Goal: Answer question/provide support

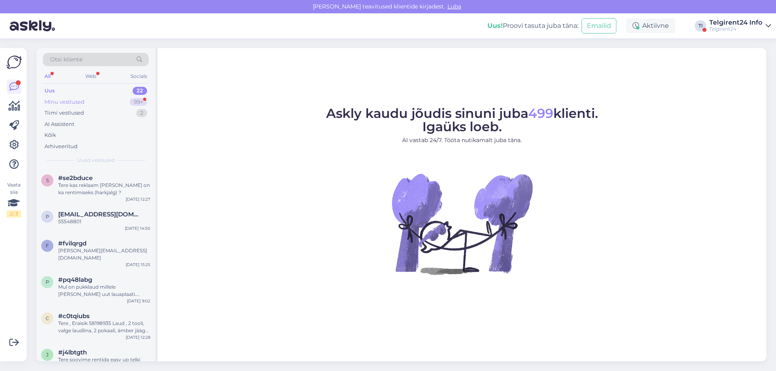
click at [84, 98] on div "Minu vestlused" at bounding box center [64, 102] width 40 height 8
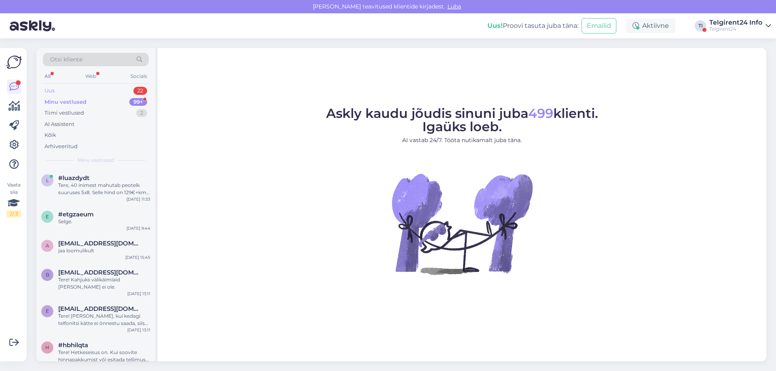
click at [85, 90] on div "Uus 22" at bounding box center [96, 90] width 106 height 11
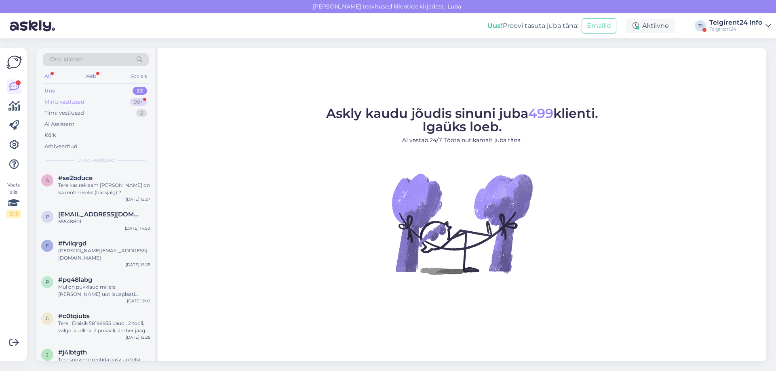
click at [101, 101] on div "Minu vestlused 99+" at bounding box center [96, 102] width 106 height 11
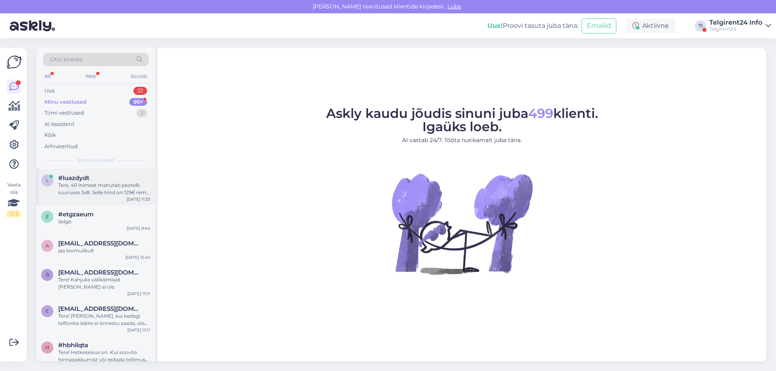
click at [93, 194] on div "Tere, 40 inimest mahutab peotelk suuruses 5x8. Selle hind on 129€+km. Kui soovi…" at bounding box center [104, 189] width 92 height 15
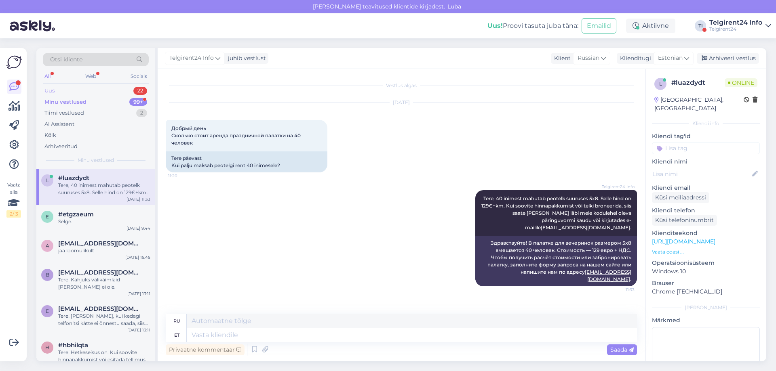
click at [81, 89] on div "Uus 22" at bounding box center [96, 90] width 106 height 11
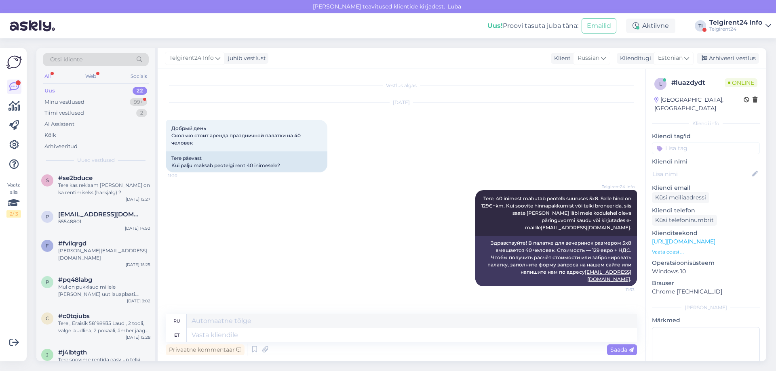
click at [727, 33] on div "Uus! Proovi tasuta juba täna: Emailid Aktiivne TI Telgirent24 Info Telgirent24" at bounding box center [388, 25] width 776 height 25
click at [751, 27] on div "Telgirent24" at bounding box center [735, 29] width 53 height 6
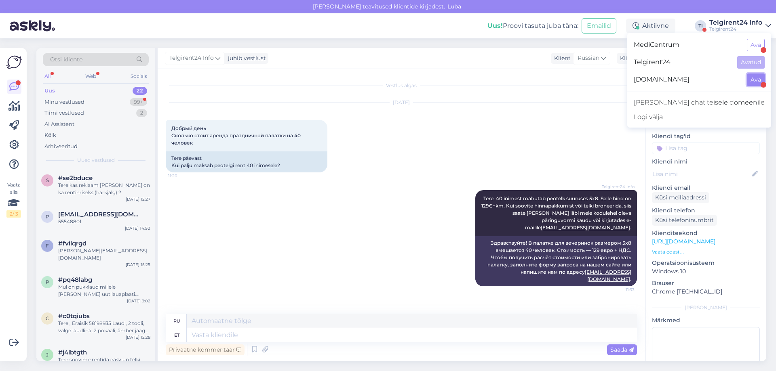
click at [755, 81] on button "Ava" at bounding box center [756, 80] width 18 height 13
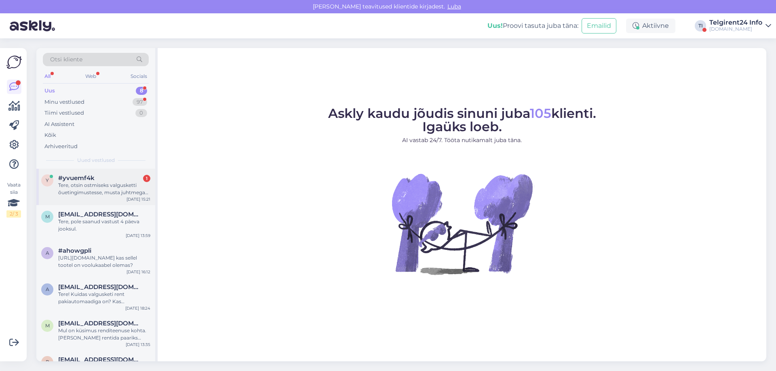
click at [108, 196] on div "Tere, otsin ostmiseks valgusketti õuetingimustesse, musta juhtmega [PERSON_NAME…" at bounding box center [104, 189] width 92 height 15
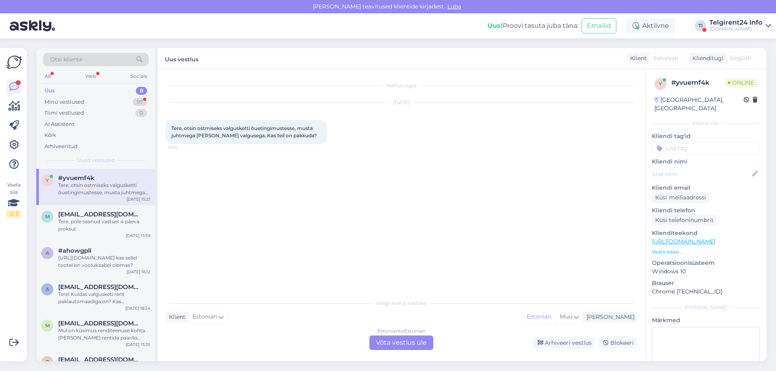
click at [384, 341] on div "Estonian to Estonian Võta vestlus üle" at bounding box center [401, 343] width 64 height 15
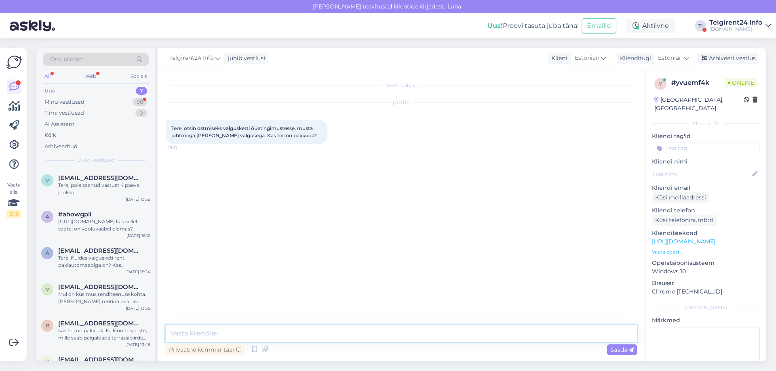
click at [381, 329] on textarea at bounding box center [401, 333] width 471 height 17
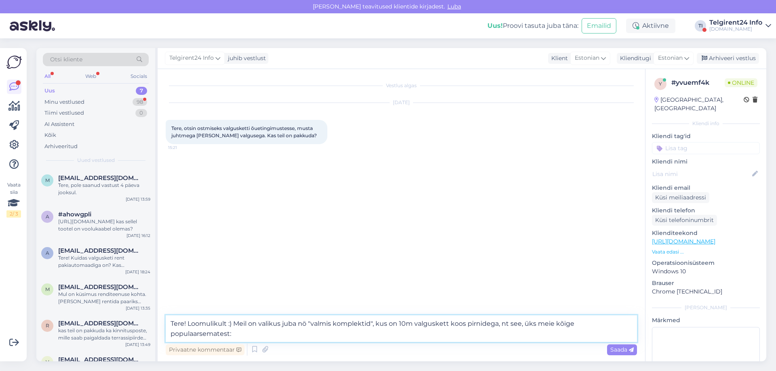
click at [464, 337] on textarea "Tere! Loomulikult :) Meil on valikus juba nö "valmis komplektid", kus on 10m va…" at bounding box center [401, 329] width 471 height 27
paste textarea "[URL][DOMAIN_NAME]"
click at [464, 325] on textarea "Tere! Loomulikult :) Meil on valikus juba nö "valmis komplektid", kus on 10m va…" at bounding box center [401, 329] width 471 height 27
click at [524, 333] on textarea "Tere! Loomulikult :) Meil on valikus juba nö "valmis komplektid", kus on 10m va…" at bounding box center [401, 329] width 471 height 27
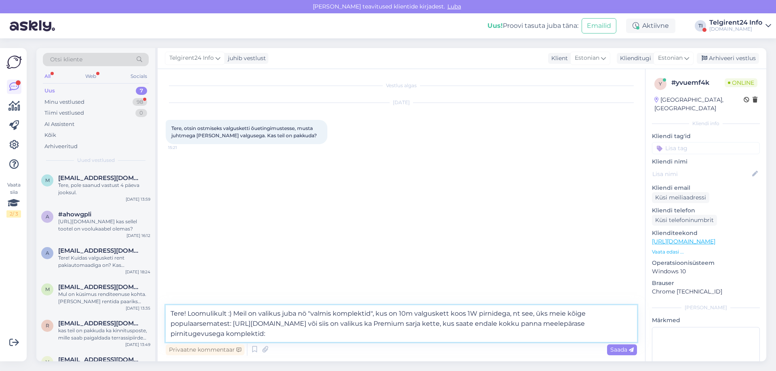
paste textarea "[URL][DOMAIN_NAME]"
type textarea "Tere! Loomulikult :) Meil on valikus juba nö "valmis komplektid", kus on 10m va…"
click at [619, 351] on span "Saada" at bounding box center [621, 349] width 23 height 7
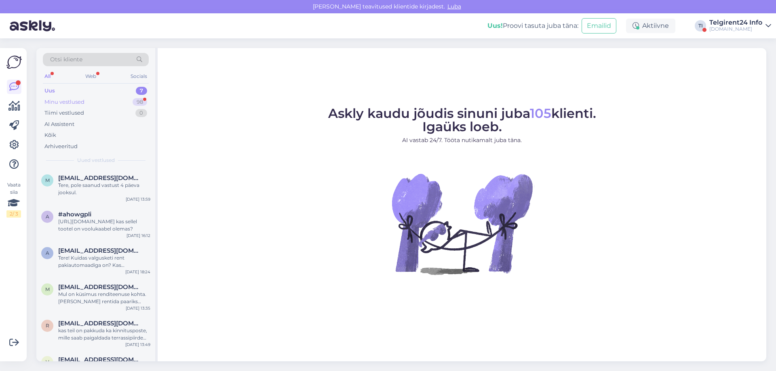
click at [91, 100] on div "Minu vestlused 98" at bounding box center [96, 102] width 106 height 11
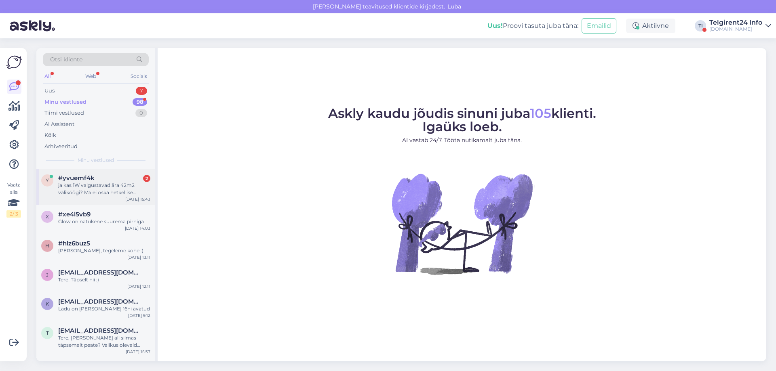
click at [104, 181] on div "#yvuemf4k 2" at bounding box center [104, 178] width 92 height 7
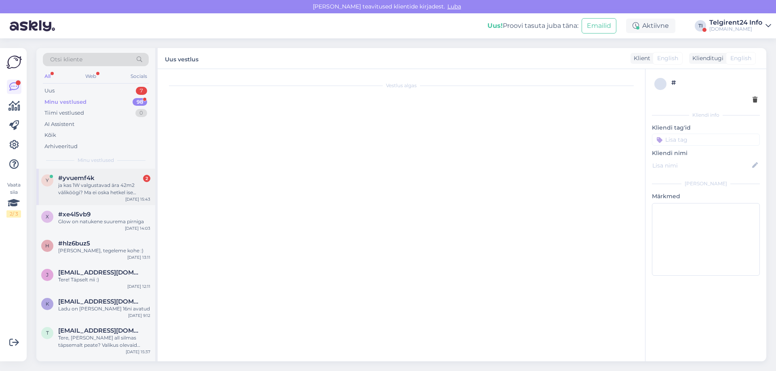
scroll to position [19, 0]
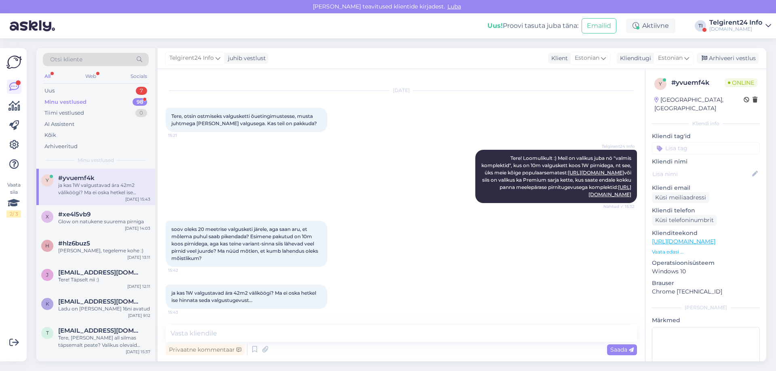
click at [240, 248] on span "soov oleks 20 meetrise valgusketi järele, aga saan aru, et mõlema puhul saab pi…" at bounding box center [245, 243] width 148 height 35
click at [263, 336] on textarea at bounding box center [401, 333] width 471 height 17
type textarea "T"
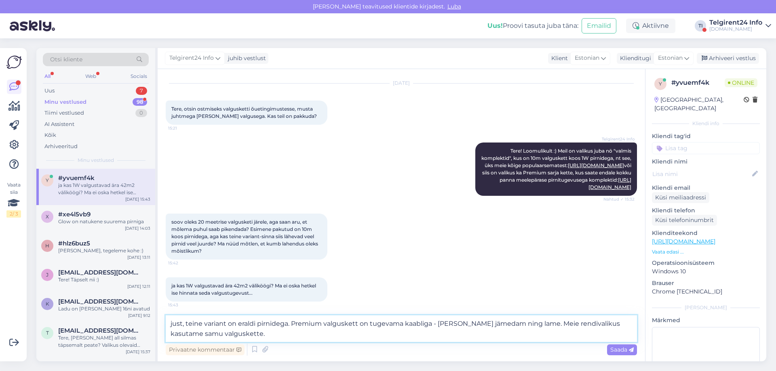
click at [290, 325] on textarea "just, teine variant on eraldi pirnidega. Premium valguskett on tugevama kaablig…" at bounding box center [401, 329] width 471 height 27
click at [278, 335] on textarea "just, teine variant on eraldi pirnidega. Premium valguskett on tugevama kaablig…" at bounding box center [401, 329] width 471 height 27
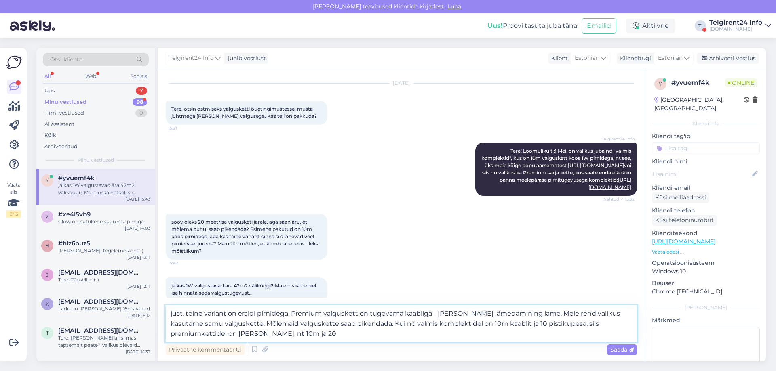
click at [526, 327] on textarea "just, teine variant on eraldi pirnidega. Premium valguskett on tugevama kaablig…" at bounding box center [401, 324] width 471 height 37
click at [263, 330] on textarea "just, teine variant on eraldi pirnidega. Premium valguskett on tugevama kaablig…" at bounding box center [401, 324] width 471 height 37
type textarea "just, teine variant on eraldi pirnidega. Premium valguskett on tugevama kaablig…"
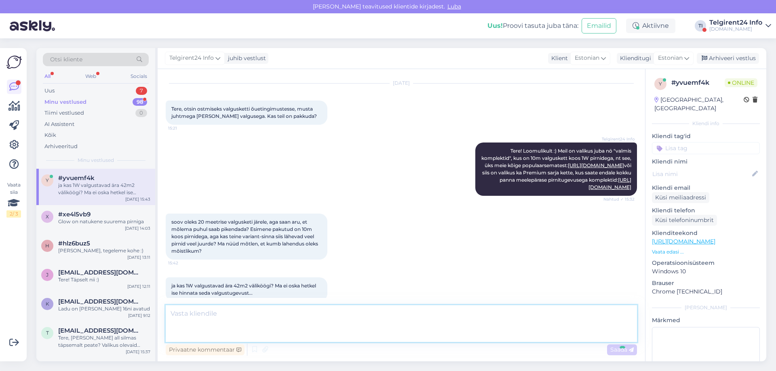
scroll to position [91, 0]
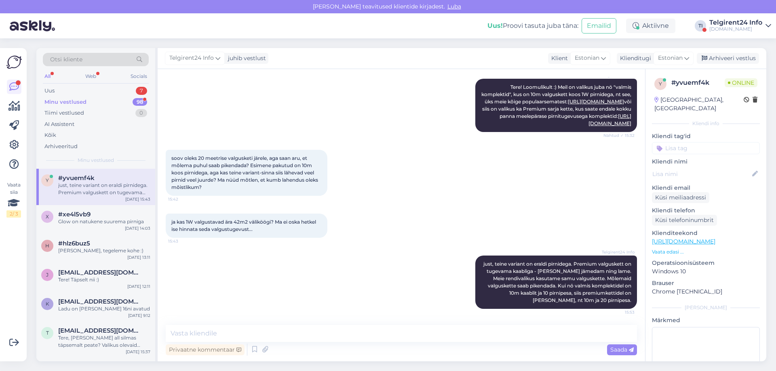
click at [257, 225] on div "ja kas 1W valgustavad ära 42m2 väliköögi? Ma ei oska hetkel ise hinnata seda va…" at bounding box center [247, 226] width 162 height 24
click at [282, 329] on textarea at bounding box center [401, 333] width 471 height 17
type textarea "1"
type textarea "V"
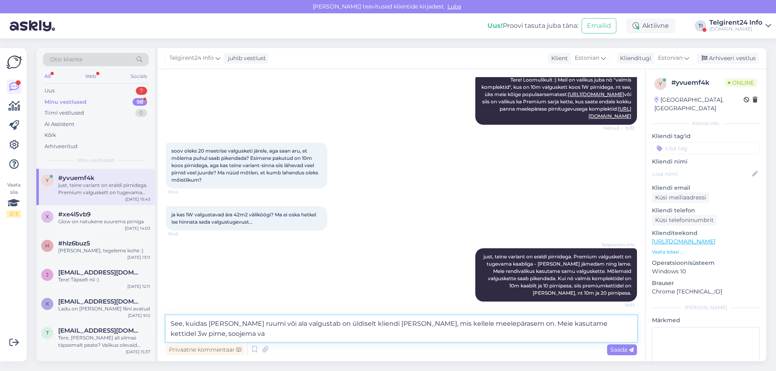
scroll to position [100, 0]
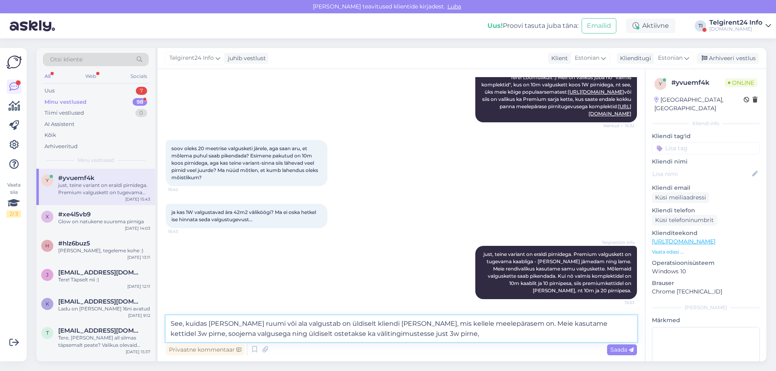
type textarea "See, kuidas [PERSON_NAME] ruumi või ala valgustab on üldiselt kliendi [PERSON_N…"
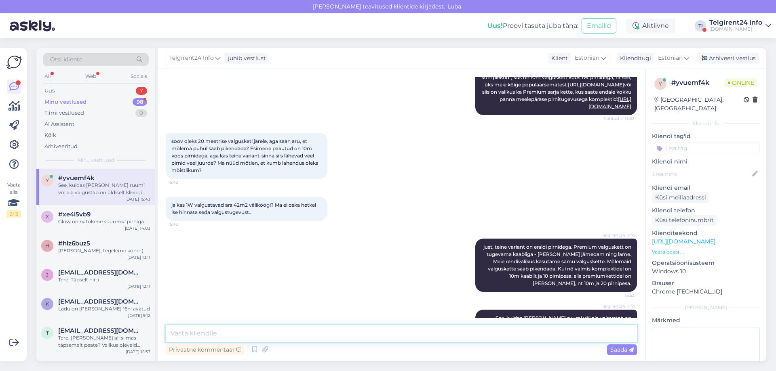
scroll to position [147, 0]
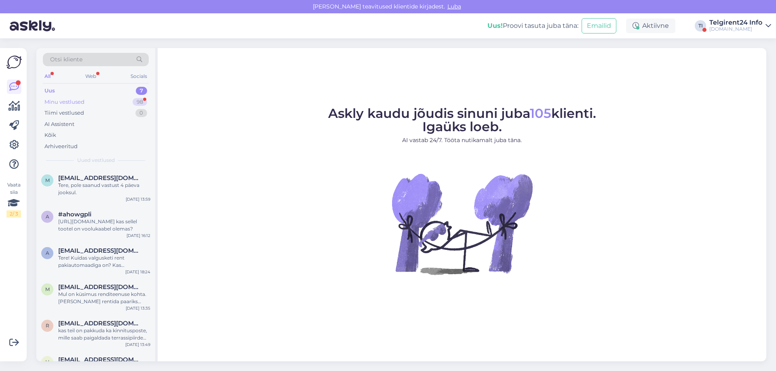
click at [103, 101] on div "Minu vestlused 98" at bounding box center [96, 102] width 106 height 11
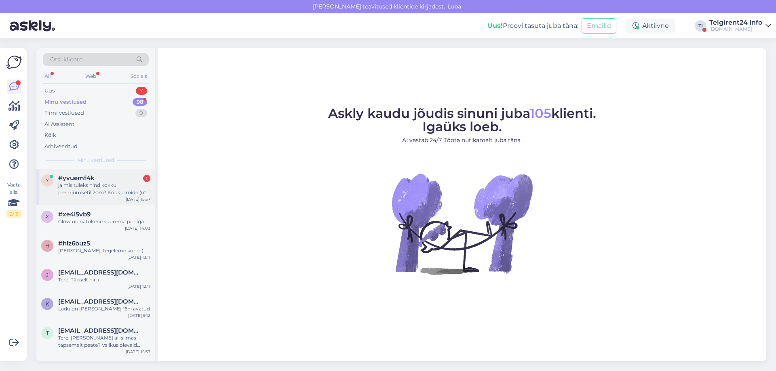
click at [92, 185] on div "ja mis tuleks hind kokku premiumketil 20m? Koos pirnide (nt võrdluseks 3W vs 2W…" at bounding box center [104, 189] width 92 height 15
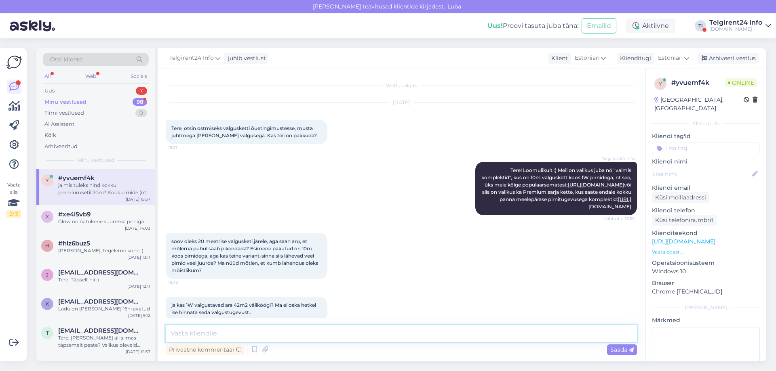
click at [335, 339] on textarea at bounding box center [401, 333] width 471 height 17
paste textarea "[URL][DOMAIN_NAME]"
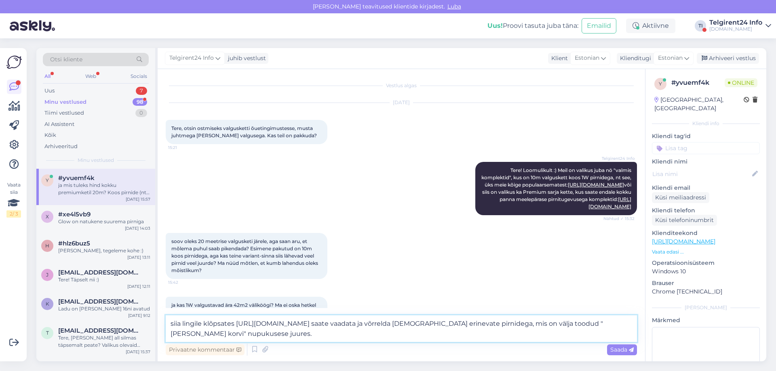
type textarea "siia lingile klõpsates https://valguskett.ee/toode/valguskett-20m-premium/ saat…"
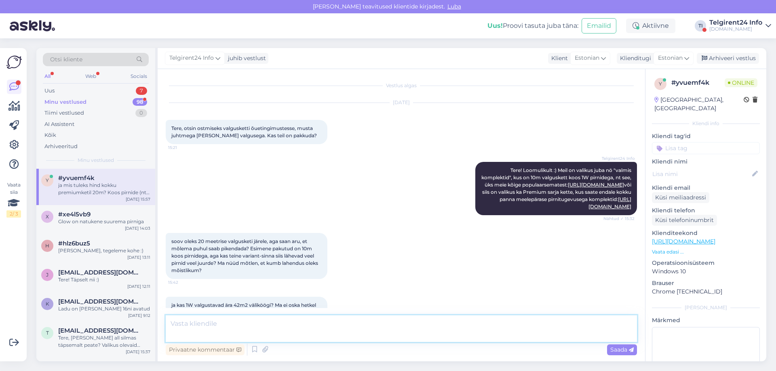
scroll to position [246, 0]
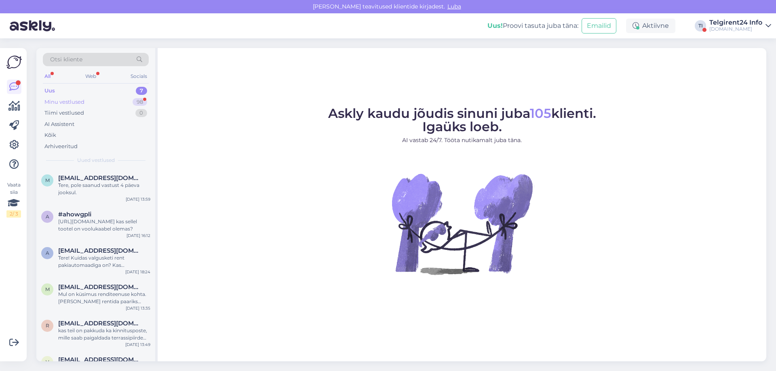
click at [92, 97] on div "Minu vestlused 98" at bounding box center [96, 102] width 106 height 11
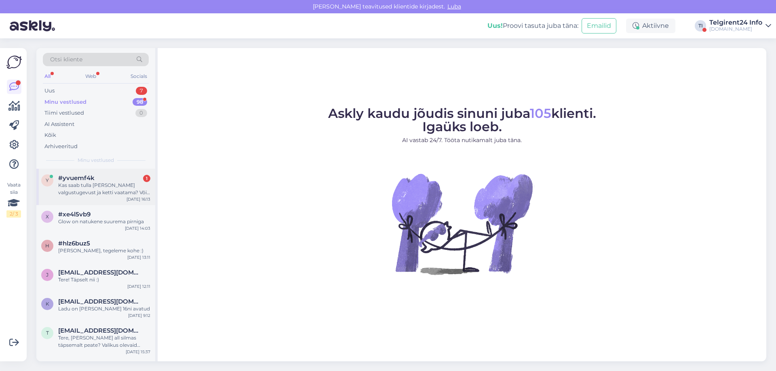
click at [102, 185] on div "Kas saab tulla ka kohale valgustugevust ja ketti vaatama? Või kas saab ümber va…" at bounding box center [104, 189] width 92 height 15
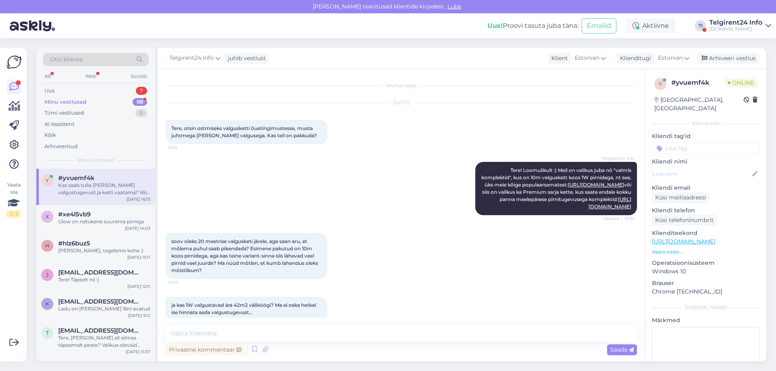
scroll to position [288, 0]
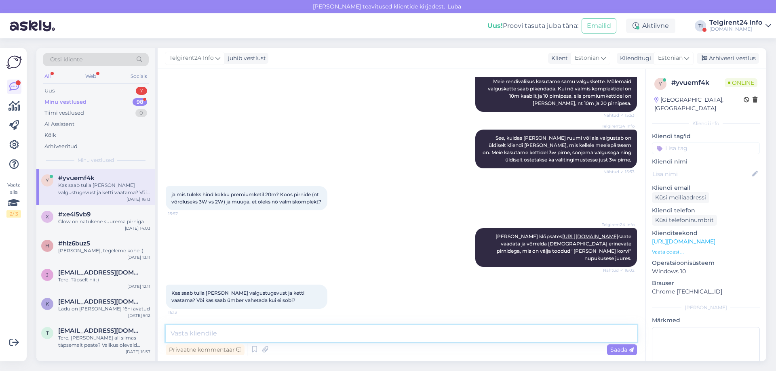
click at [317, 329] on textarea at bounding box center [401, 333] width 471 height 17
type textarea "Võite alati kohale tulla vaatama, saame katsetada erinevaid pirne :) Oleme avat…"
